Goal: Task Accomplishment & Management: Complete application form

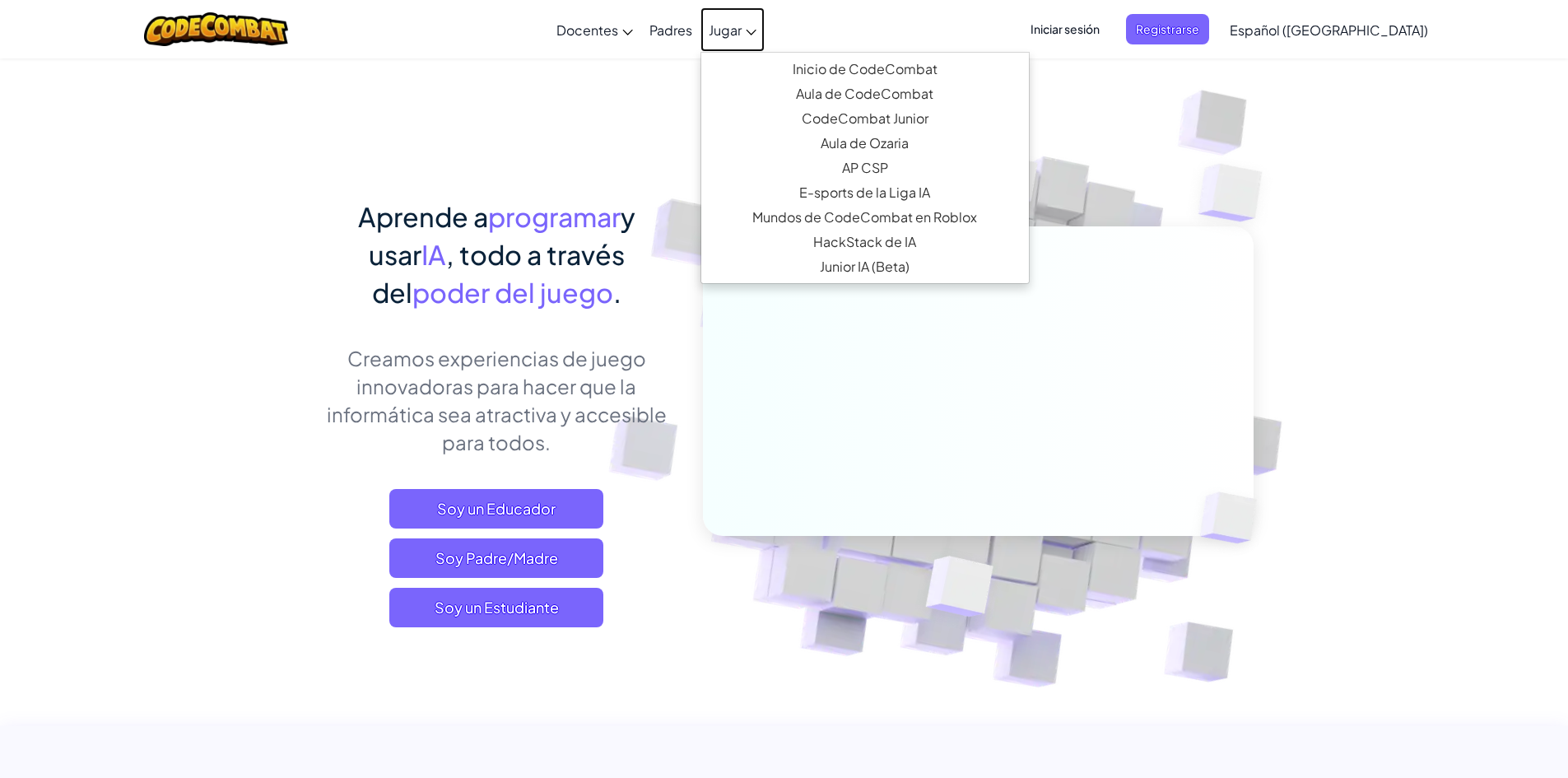
click at [765, 32] on link "Jugar" at bounding box center [732, 29] width 64 height 44
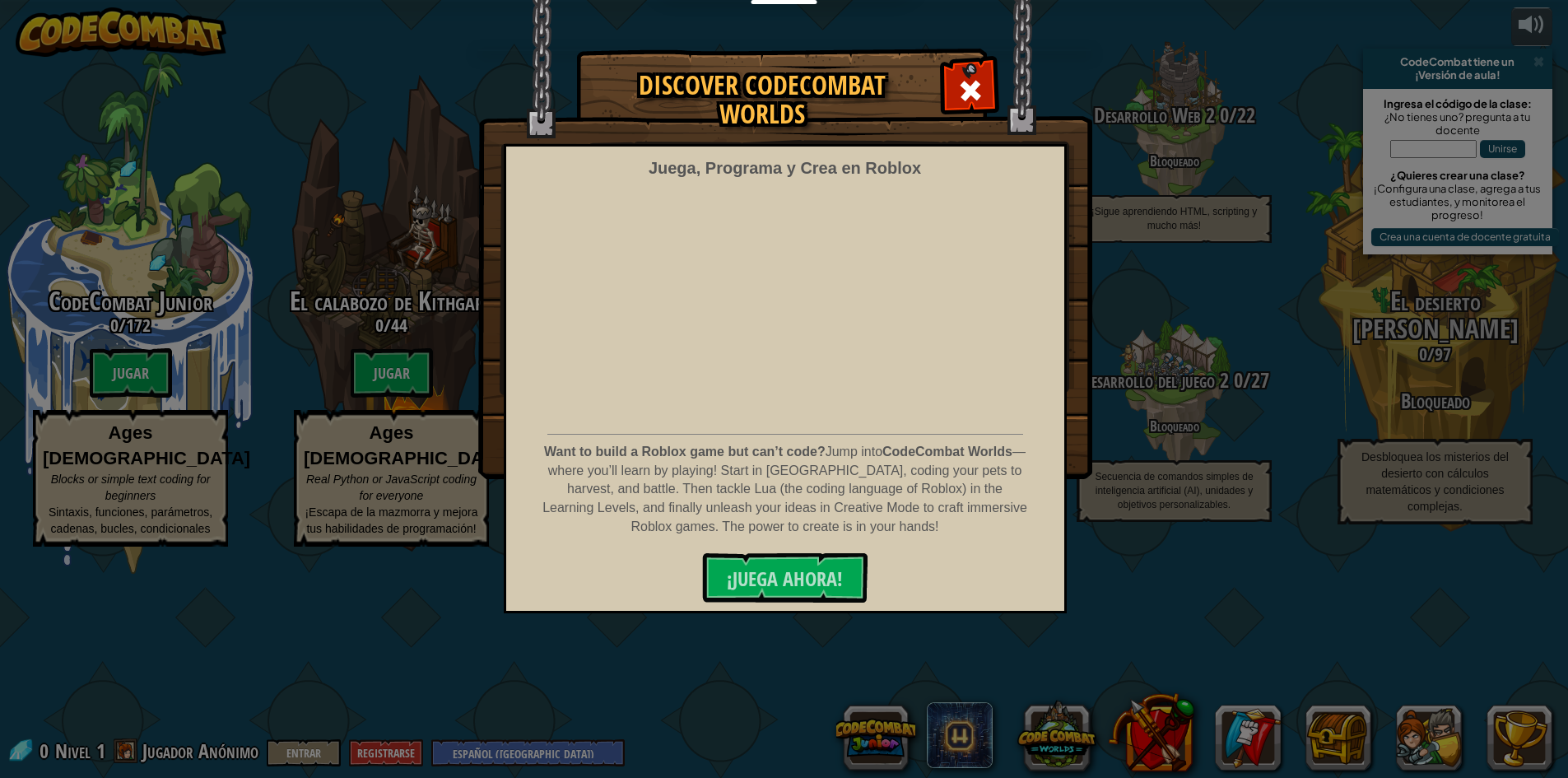
select select "es-419"
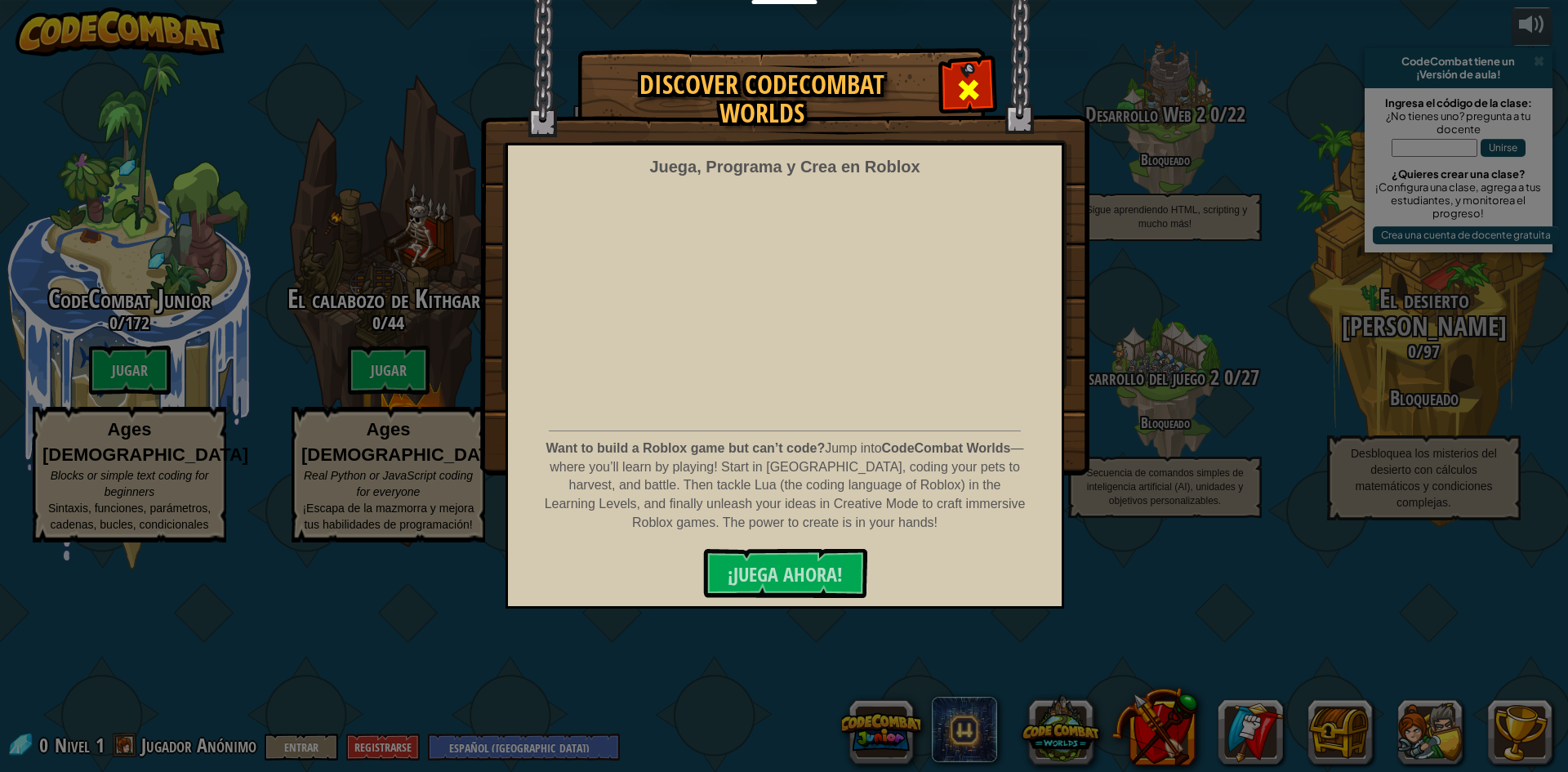
click at [969, 88] on span at bounding box center [968, 89] width 26 height 26
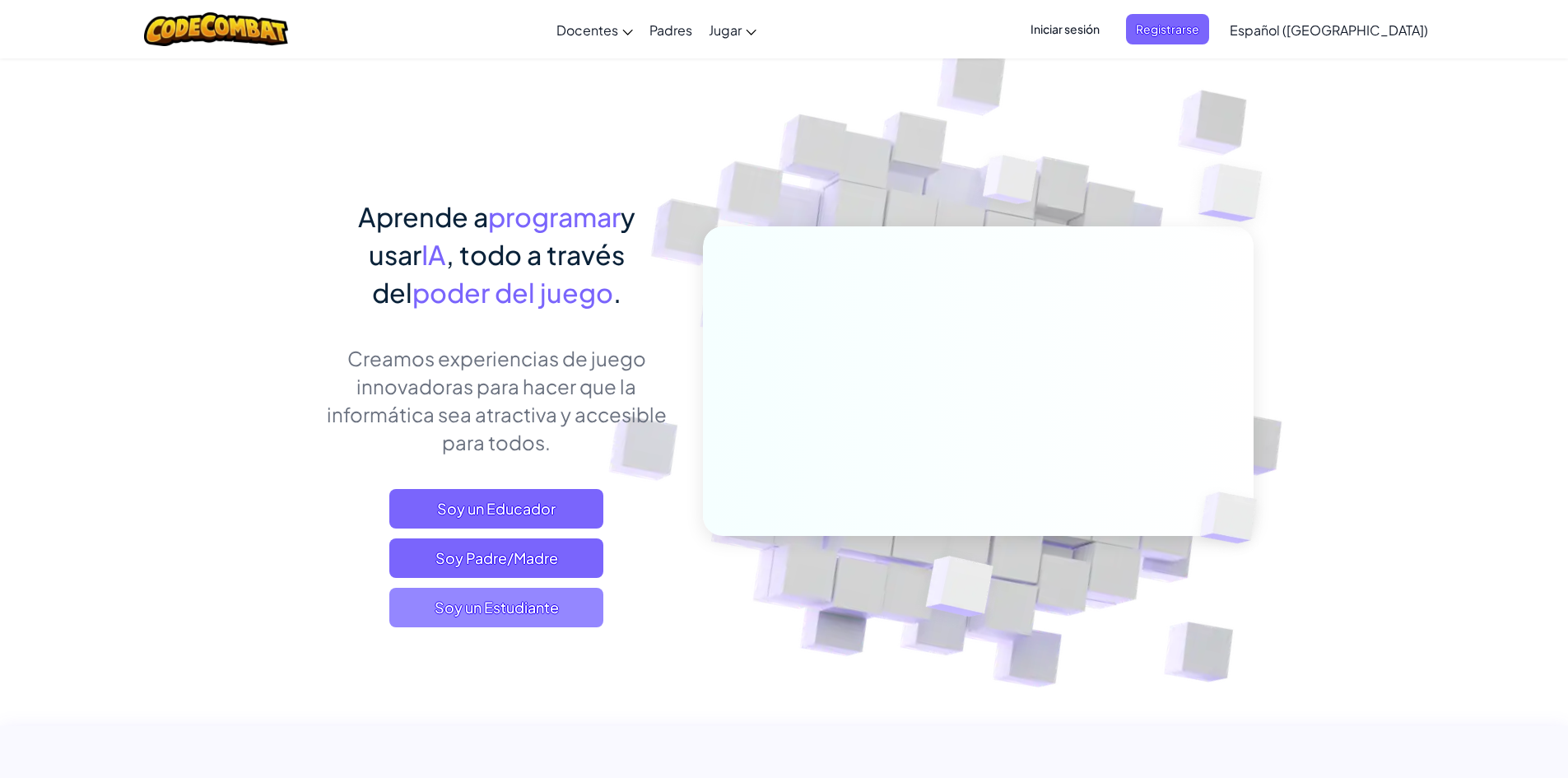
click at [566, 614] on span "Soy un Estudiante" at bounding box center [496, 607] width 214 height 40
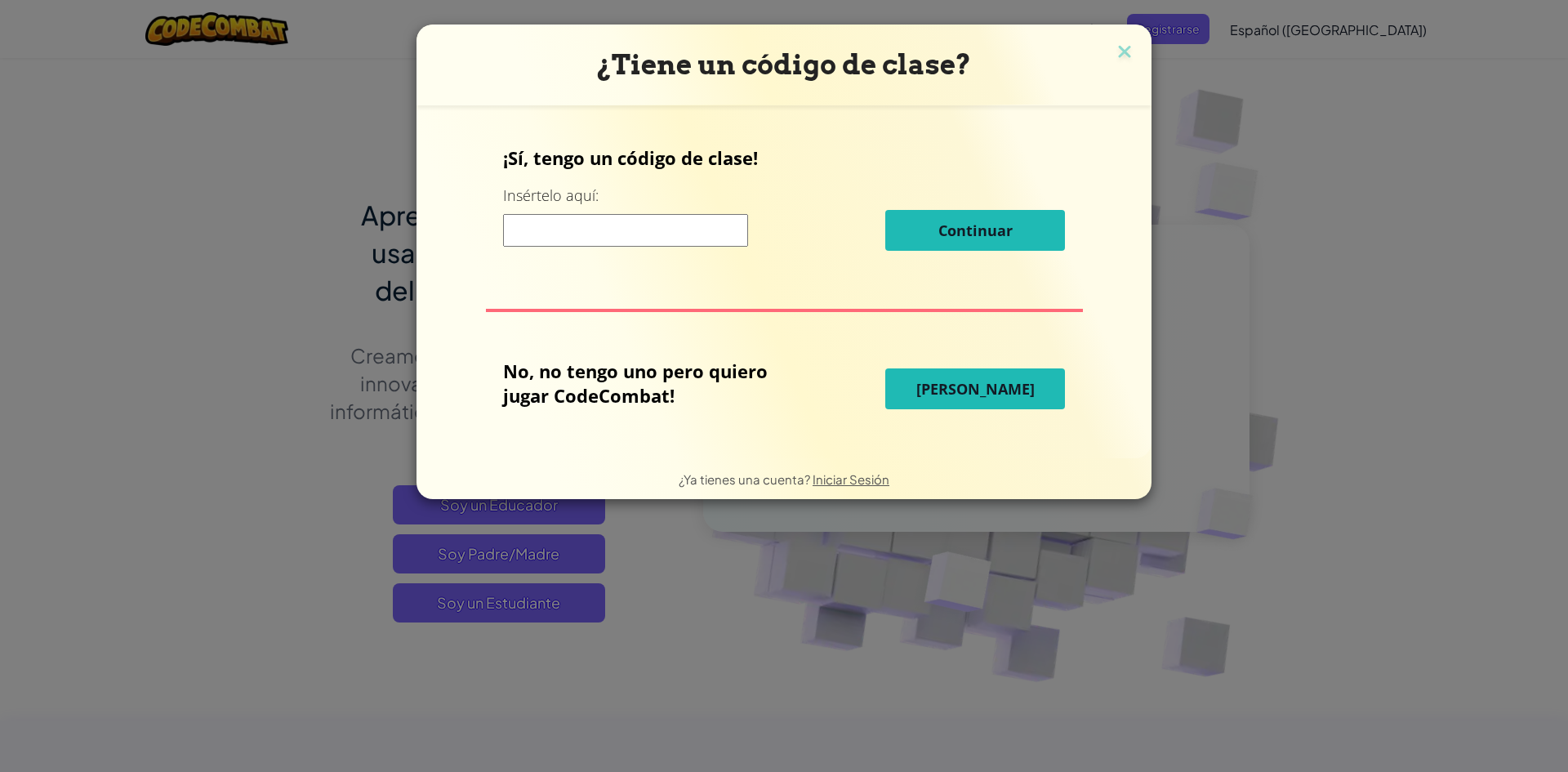
click at [598, 234] on input at bounding box center [625, 230] width 245 height 33
type input "NorthParkPink"
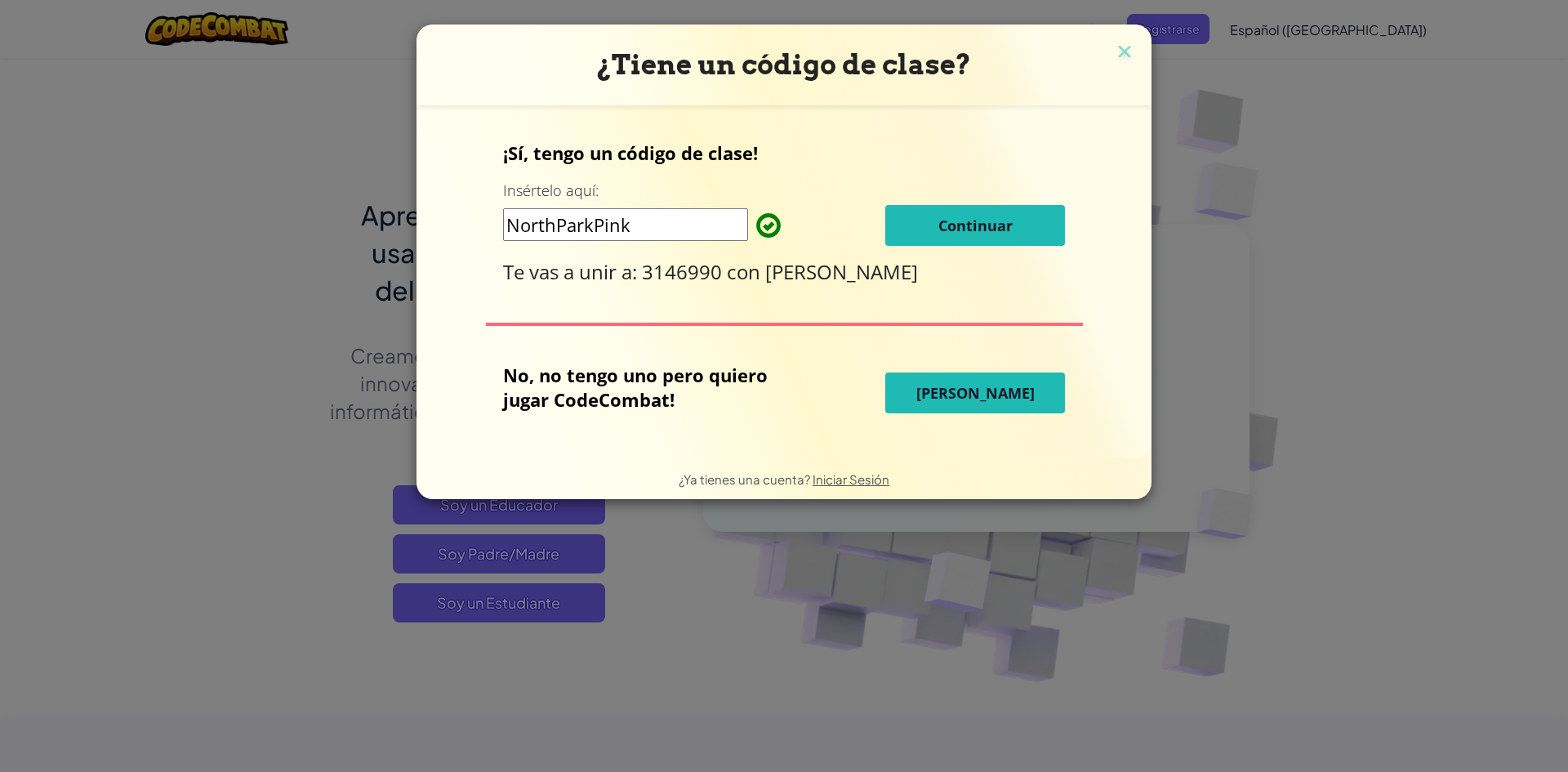
click at [912, 220] on button "Continuar" at bounding box center [974, 225] width 179 height 41
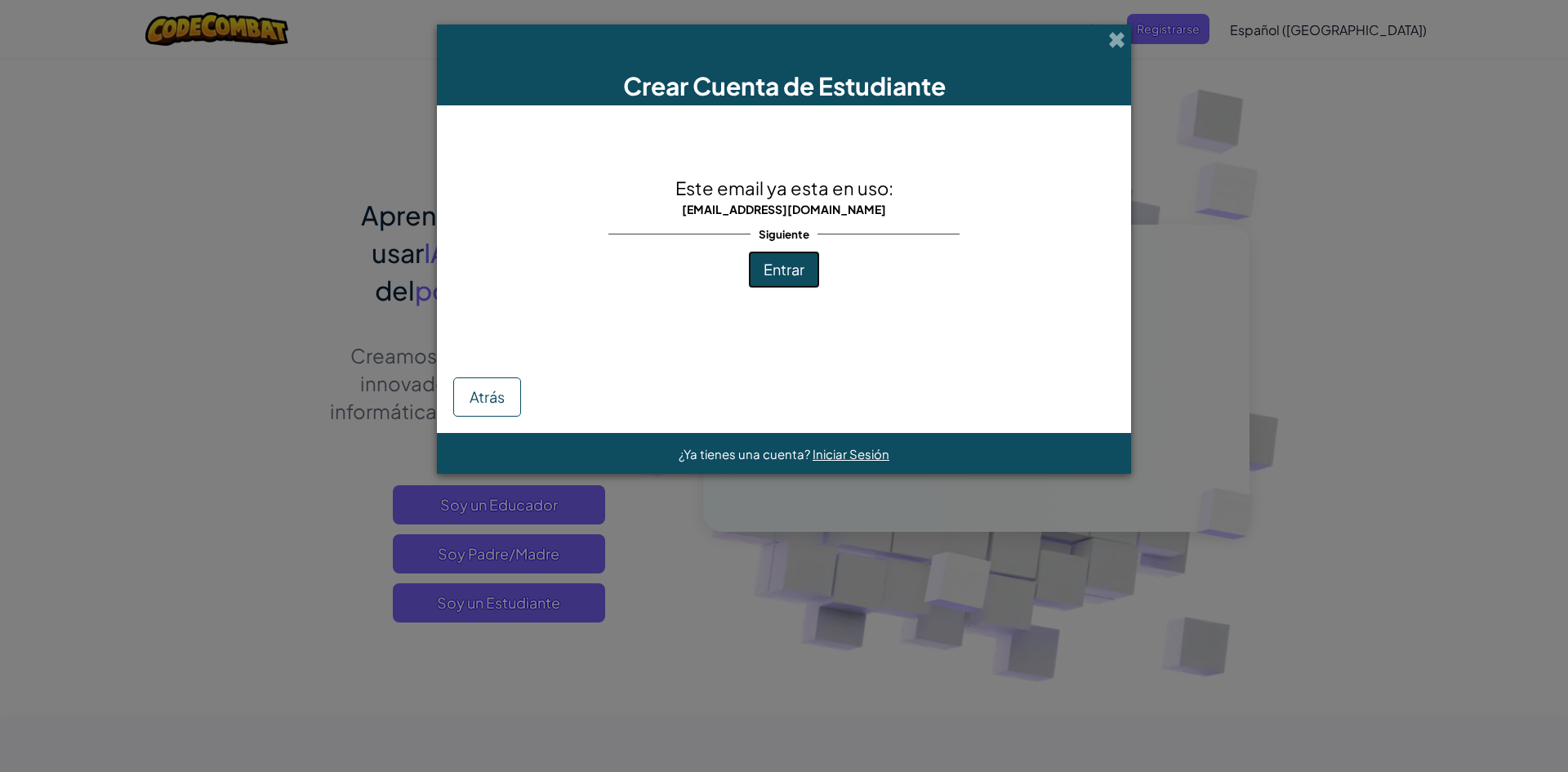
click at [793, 269] on span "Entrar" at bounding box center [783, 269] width 41 height 19
